Goal: Transaction & Acquisition: Book appointment/travel/reservation

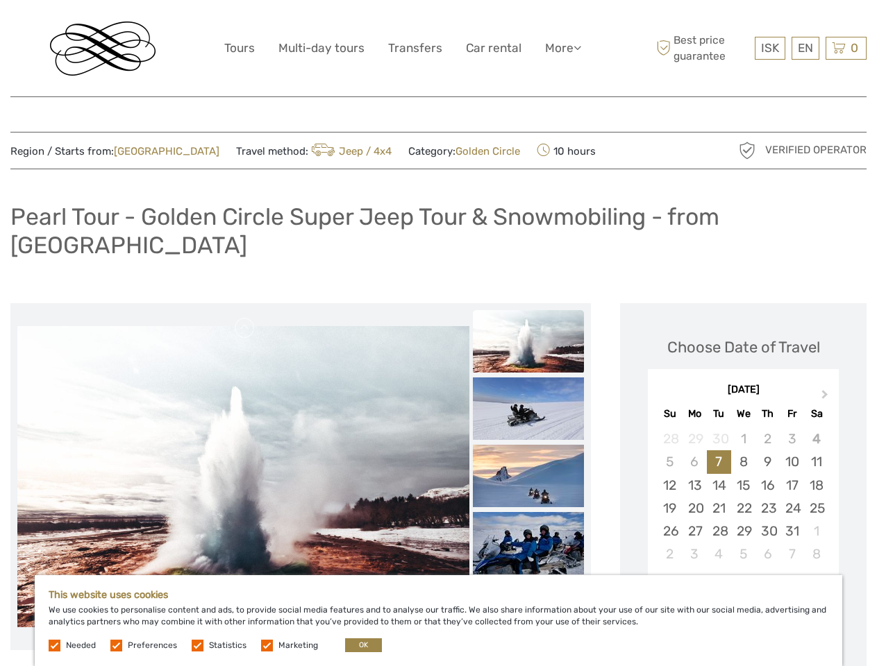
click at [562, 48] on link "More" at bounding box center [563, 48] width 36 height 20
click at [578, 47] on icon at bounding box center [577, 48] width 8 height 12
click at [769, 48] on span "ISK" at bounding box center [770, 48] width 18 height 14
click at [805, 48] on div "EN English Español Deutsch" at bounding box center [805, 48] width 28 height 23
click at [846, 48] on div "0 Items Total 0 ISK Checkout The shopping cart is empty." at bounding box center [845, 48] width 41 height 23
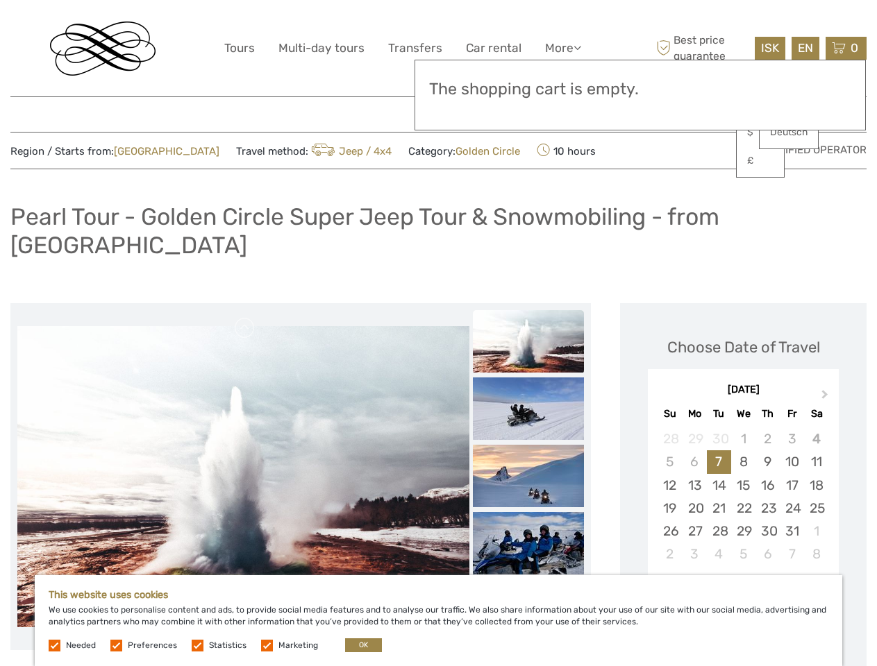
click at [243, 449] on img at bounding box center [243, 476] width 452 height 301
click at [245, 317] on link at bounding box center [245, 328] width 22 height 22
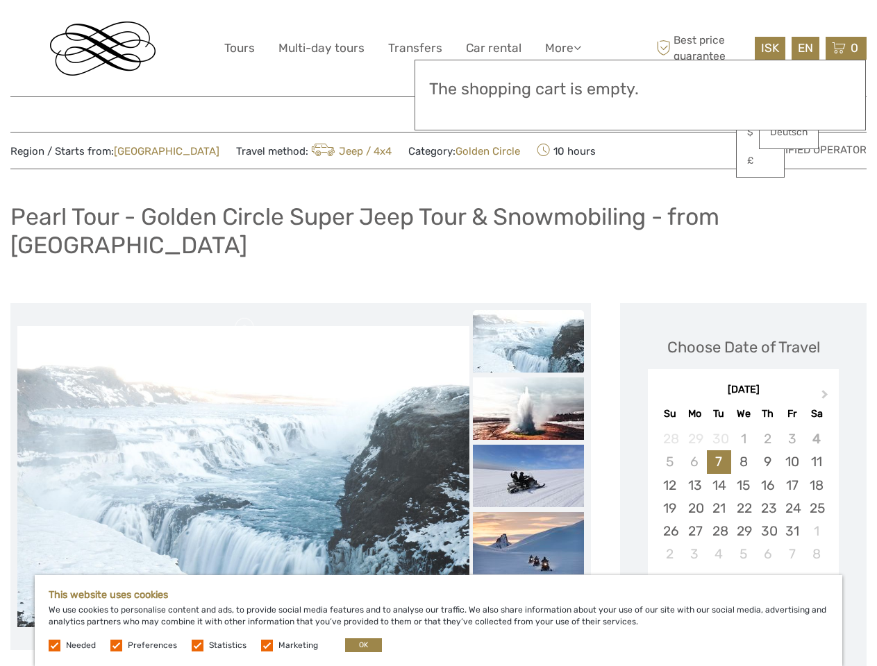
click at [528, 112] on div "Items Total 0 ISK Checkout The shopping cart is empty." at bounding box center [639, 95] width 451 height 71
